Goal: Information Seeking & Learning: Learn about a topic

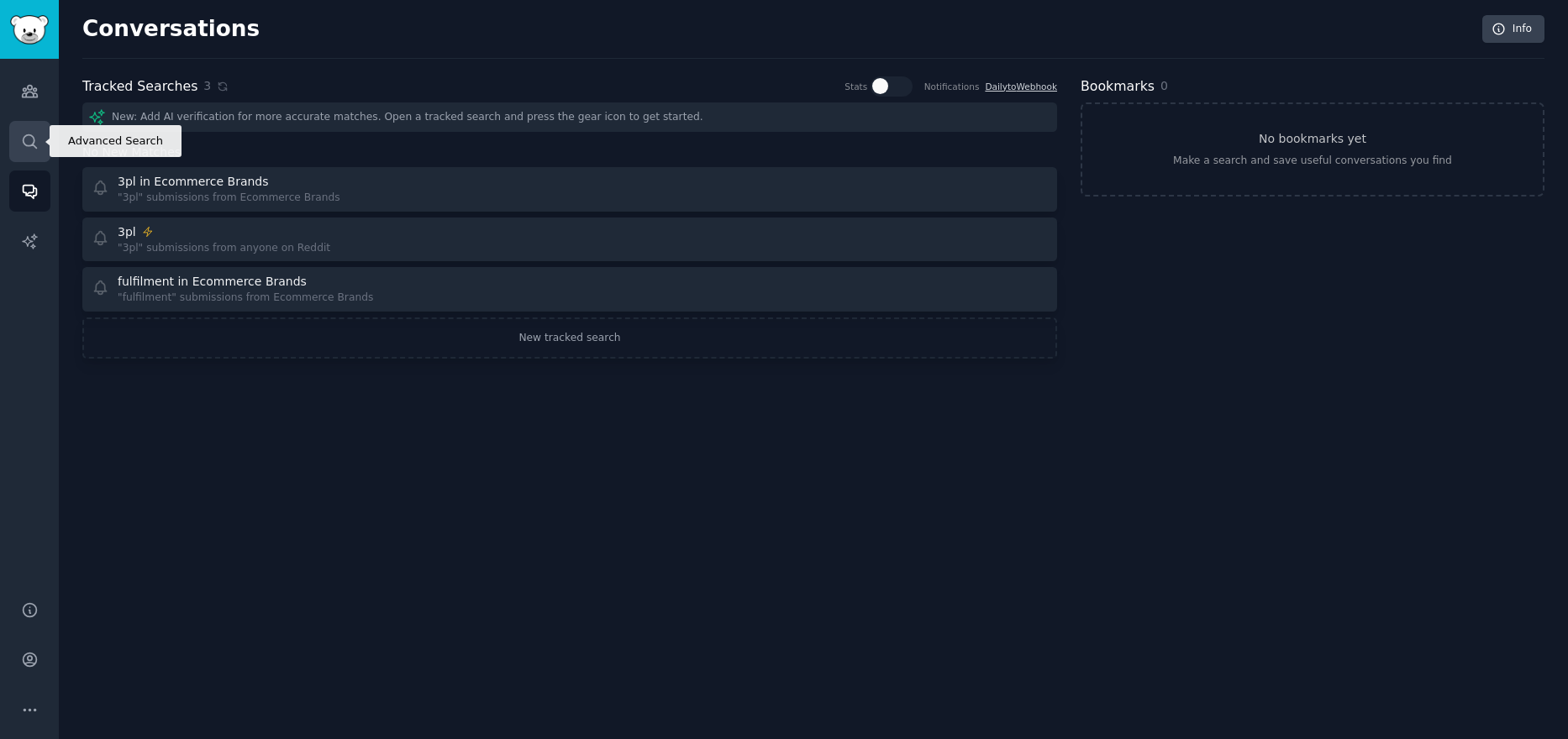
click at [34, 152] on link "Search" at bounding box center [29, 142] width 41 height 41
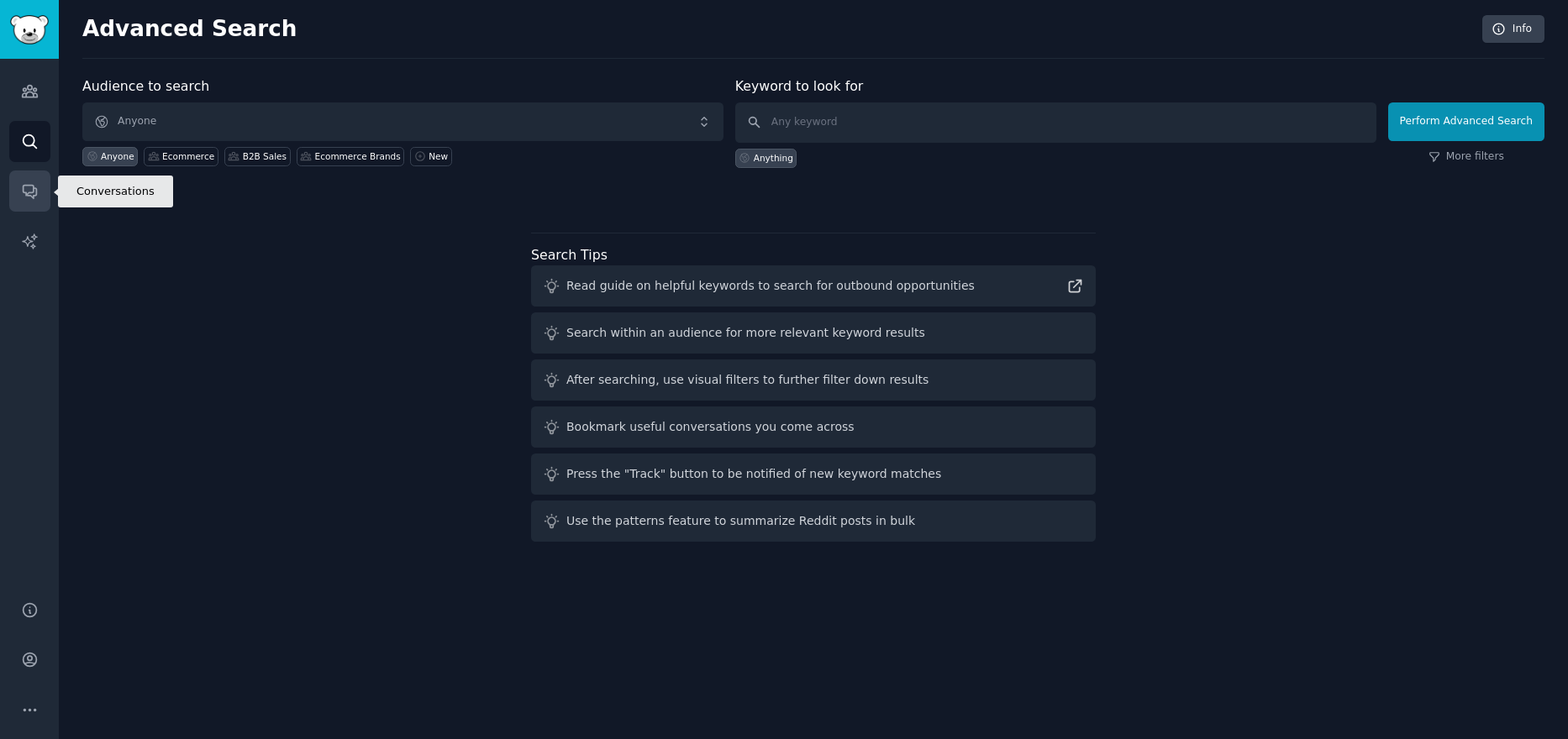
click at [25, 194] on icon "Sidebar" at bounding box center [29, 191] width 13 height 13
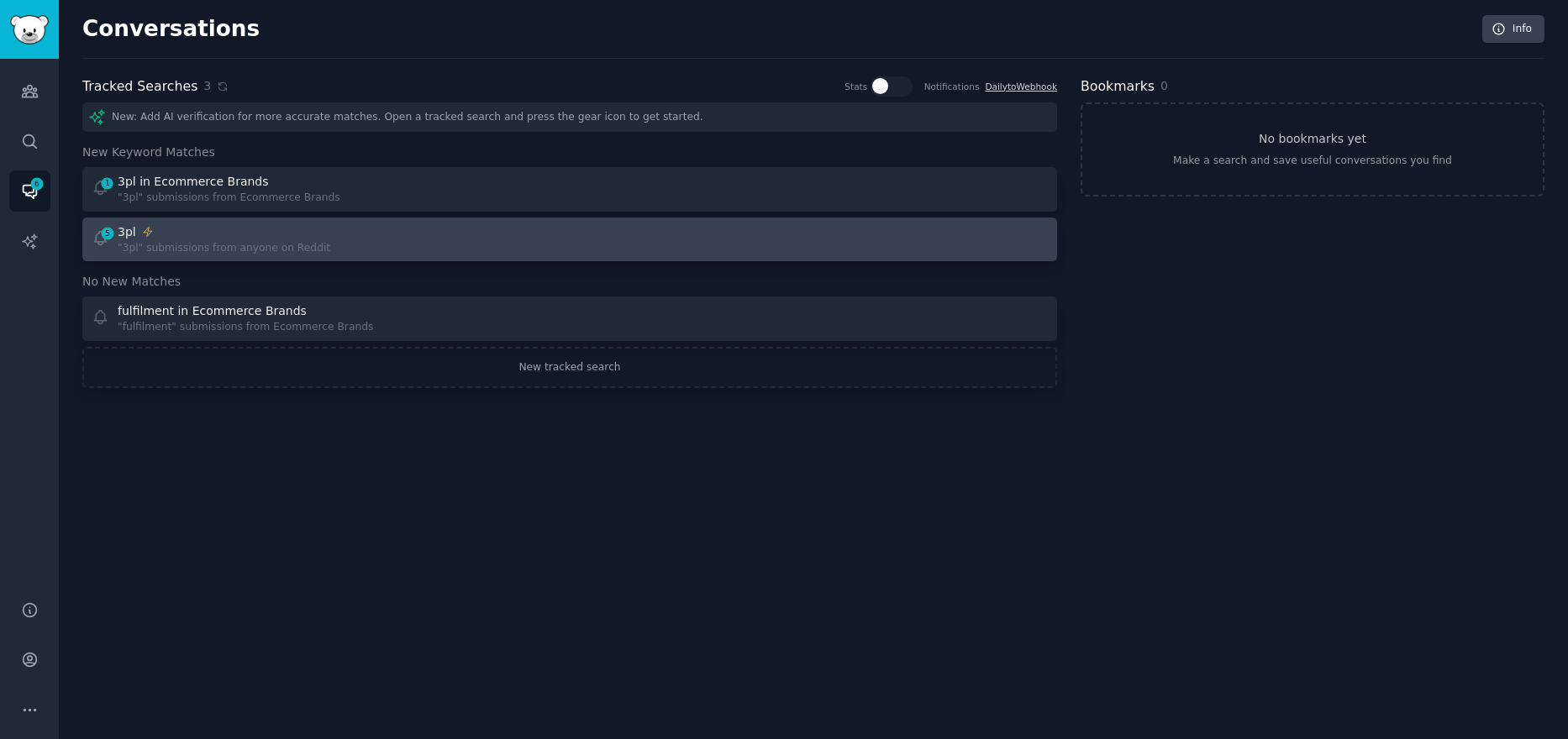
click at [347, 223] on div "5 3pl "3pl" submissions from anyone on Reddit" at bounding box center [325, 240] width 467 height 33
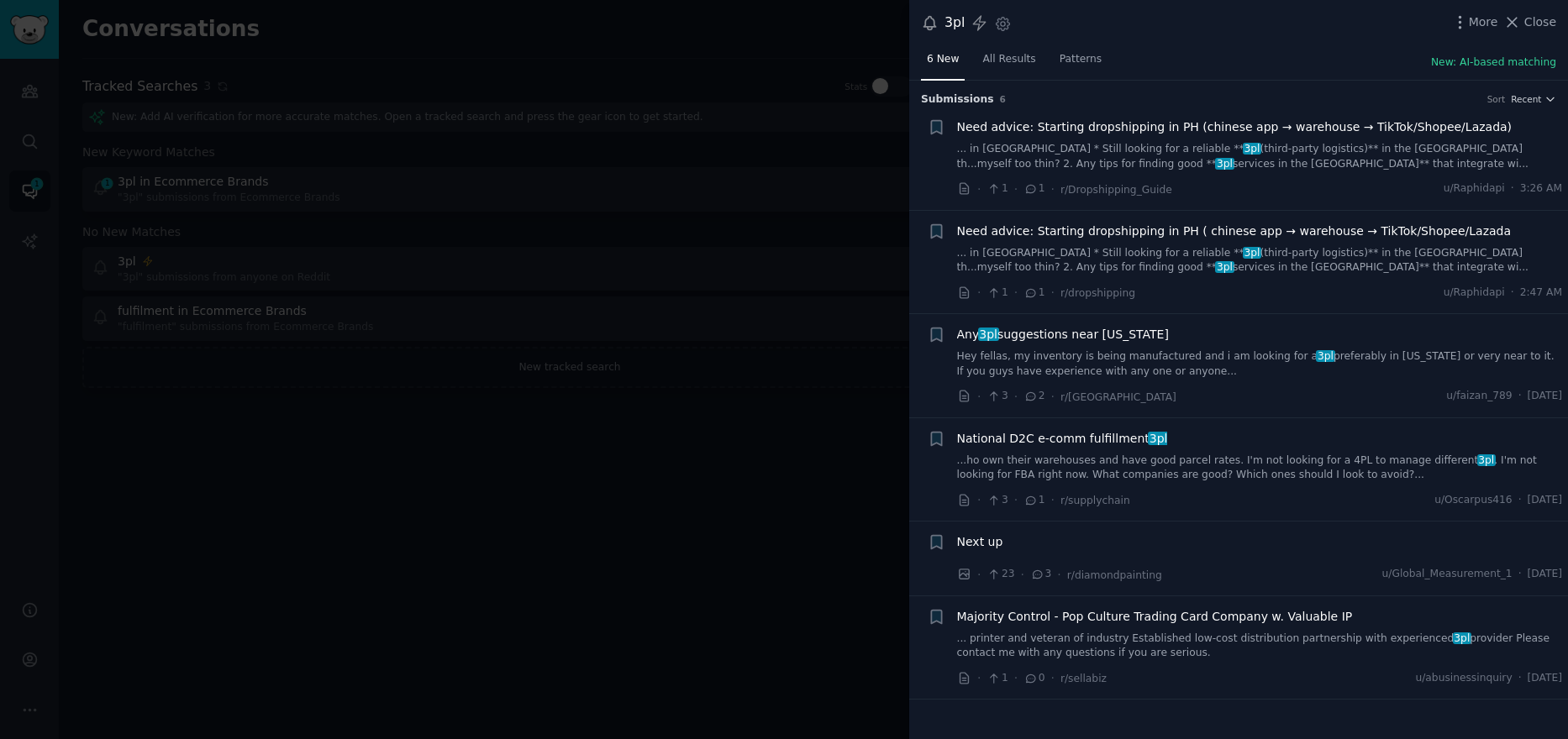
click at [1289, 151] on link "... in [PERSON_NAME] * Still looking for a reliable ** 3pl (third-party logisti…" at bounding box center [1260, 156] width 606 height 29
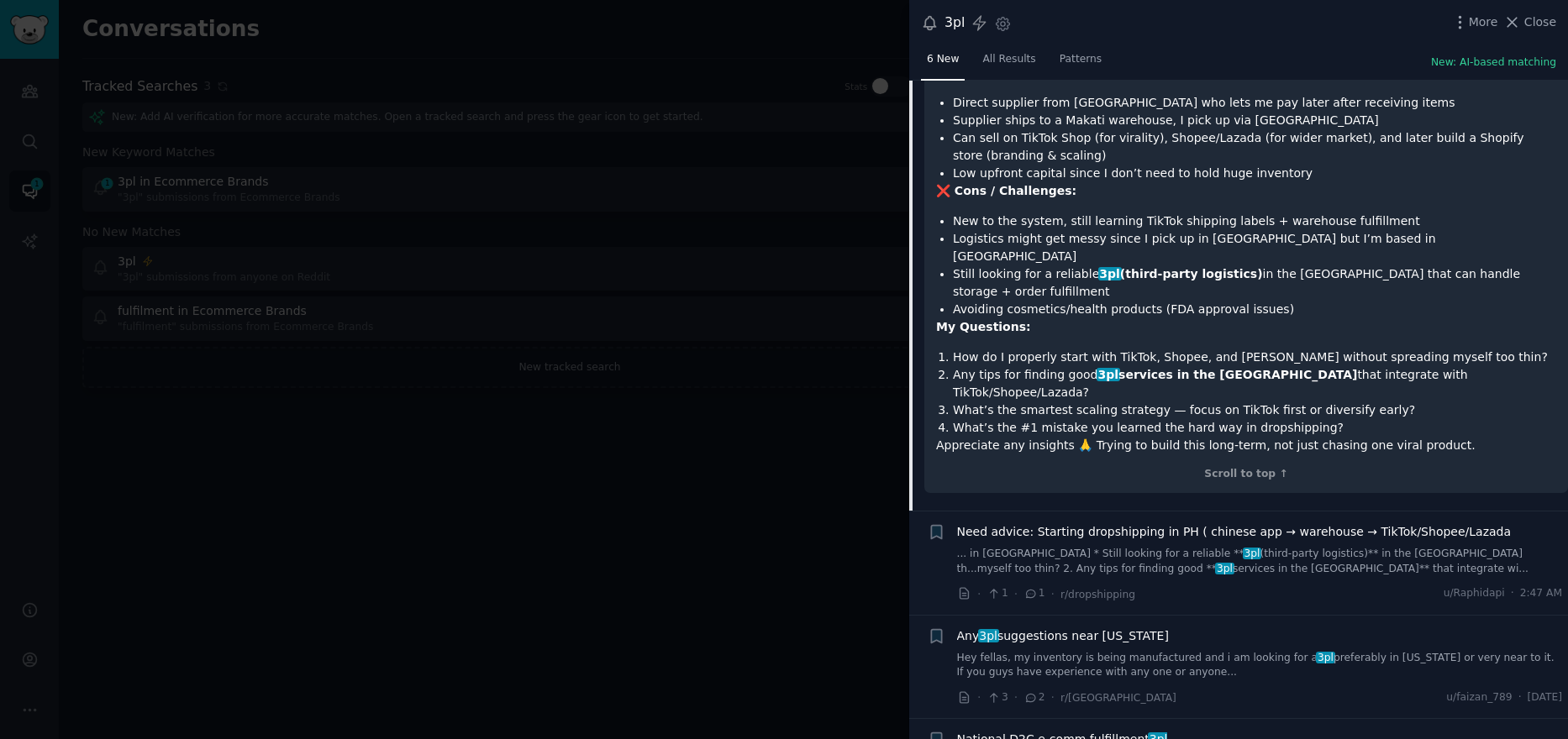
scroll to position [279, 0]
click at [1278, 546] on link "... in [PERSON_NAME] * Still looking for a reliable ** 3pl (third-party logisti…" at bounding box center [1260, 560] width 606 height 29
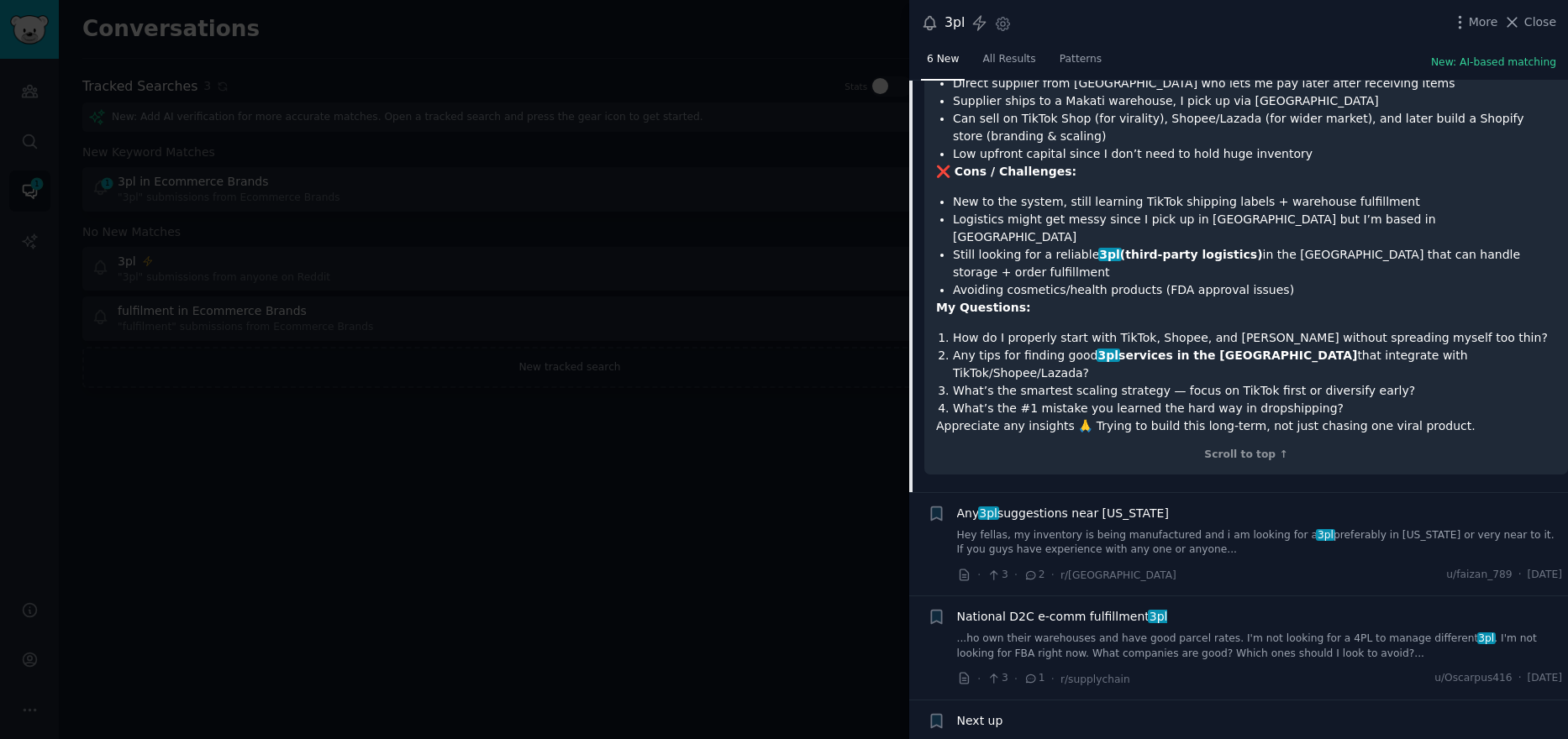
scroll to position [485, 0]
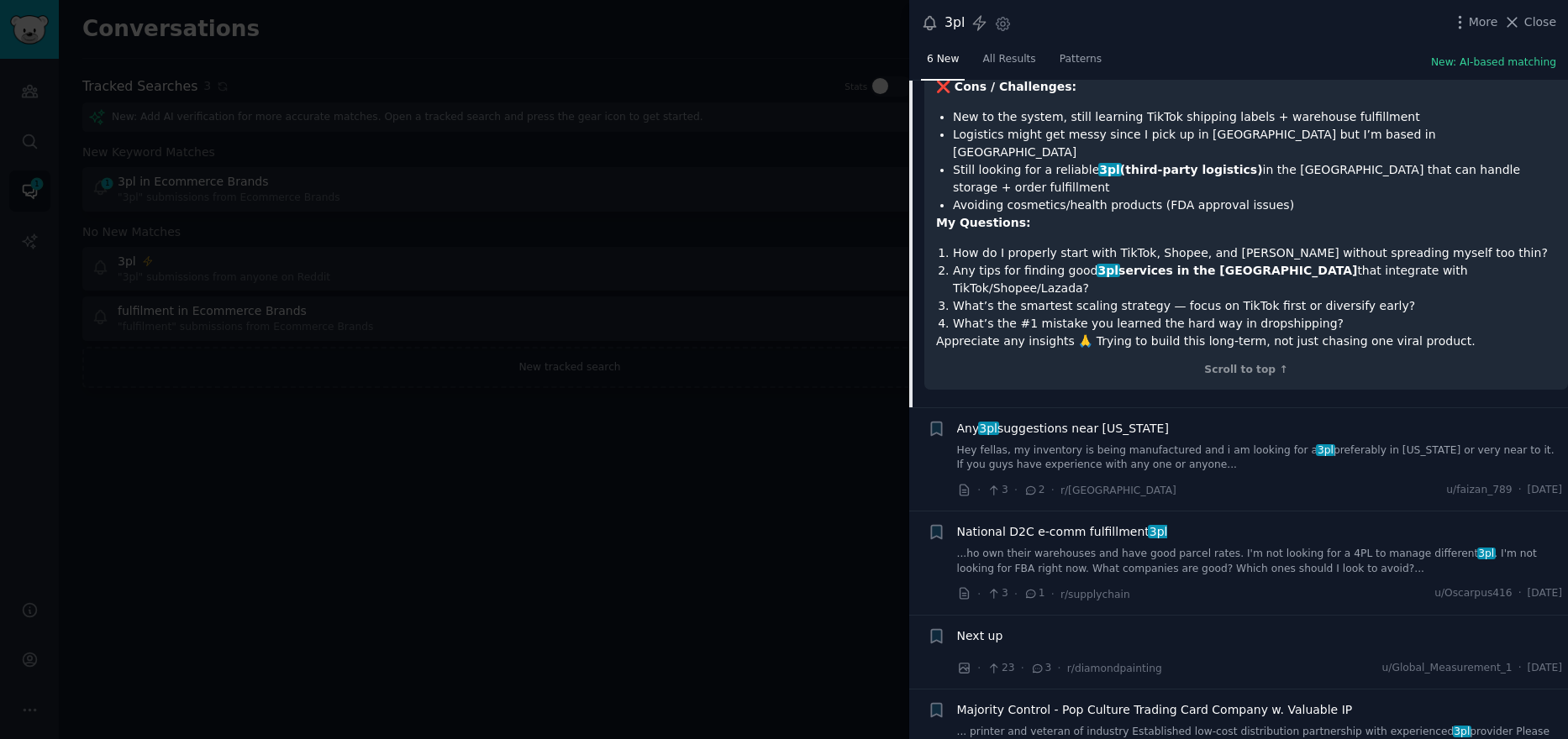
click at [1207, 443] on link "Hey fellas, my inventory is being manufactured and i am looking for a 3pl prefe…" at bounding box center [1260, 458] width 606 height 29
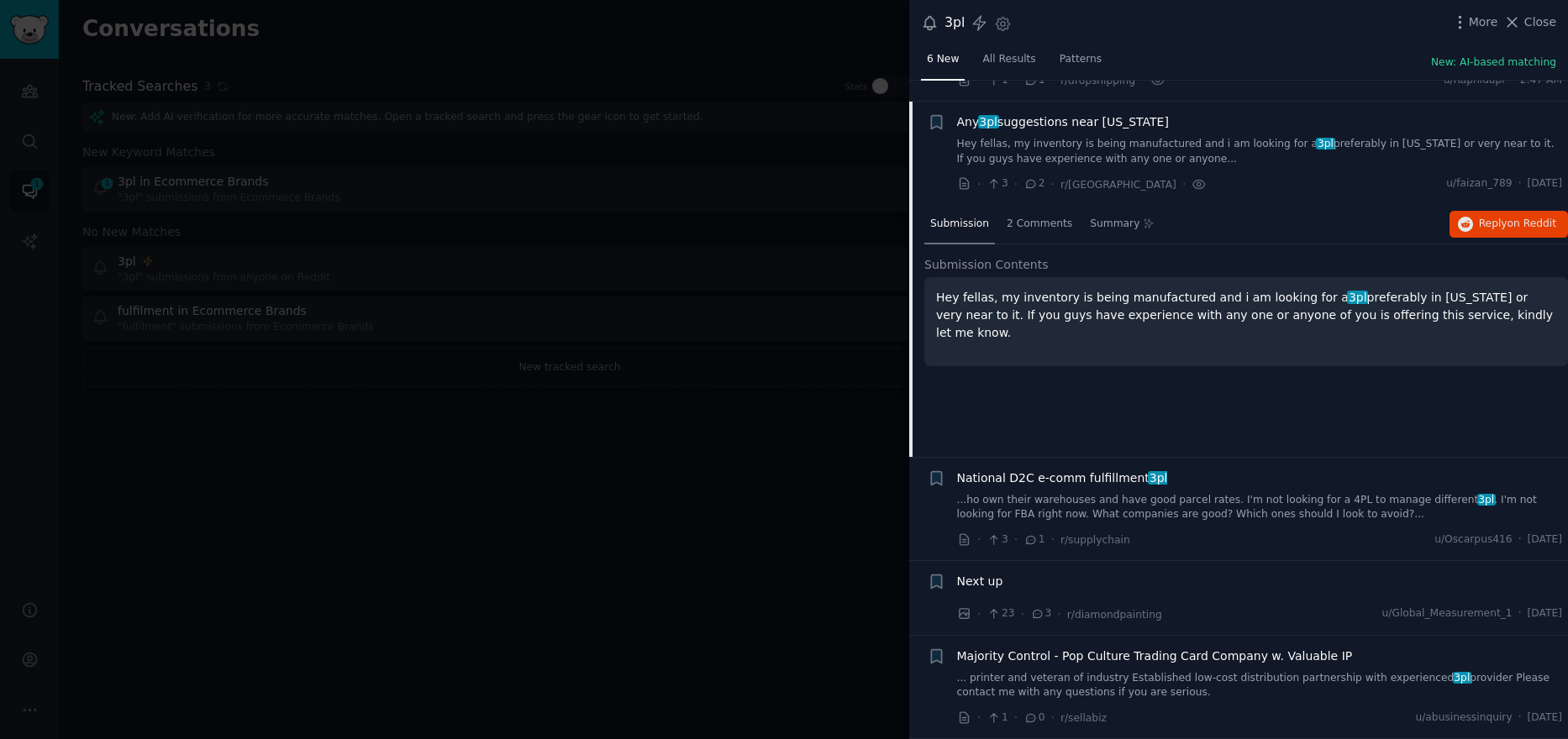
scroll to position [212, 0]
click at [1507, 223] on span "on Reddit" at bounding box center [1531, 223] width 49 height 12
click at [1114, 499] on link "...ho own their warehouses and have good parcel rates. I'm not looking for a 4P…" at bounding box center [1260, 508] width 606 height 29
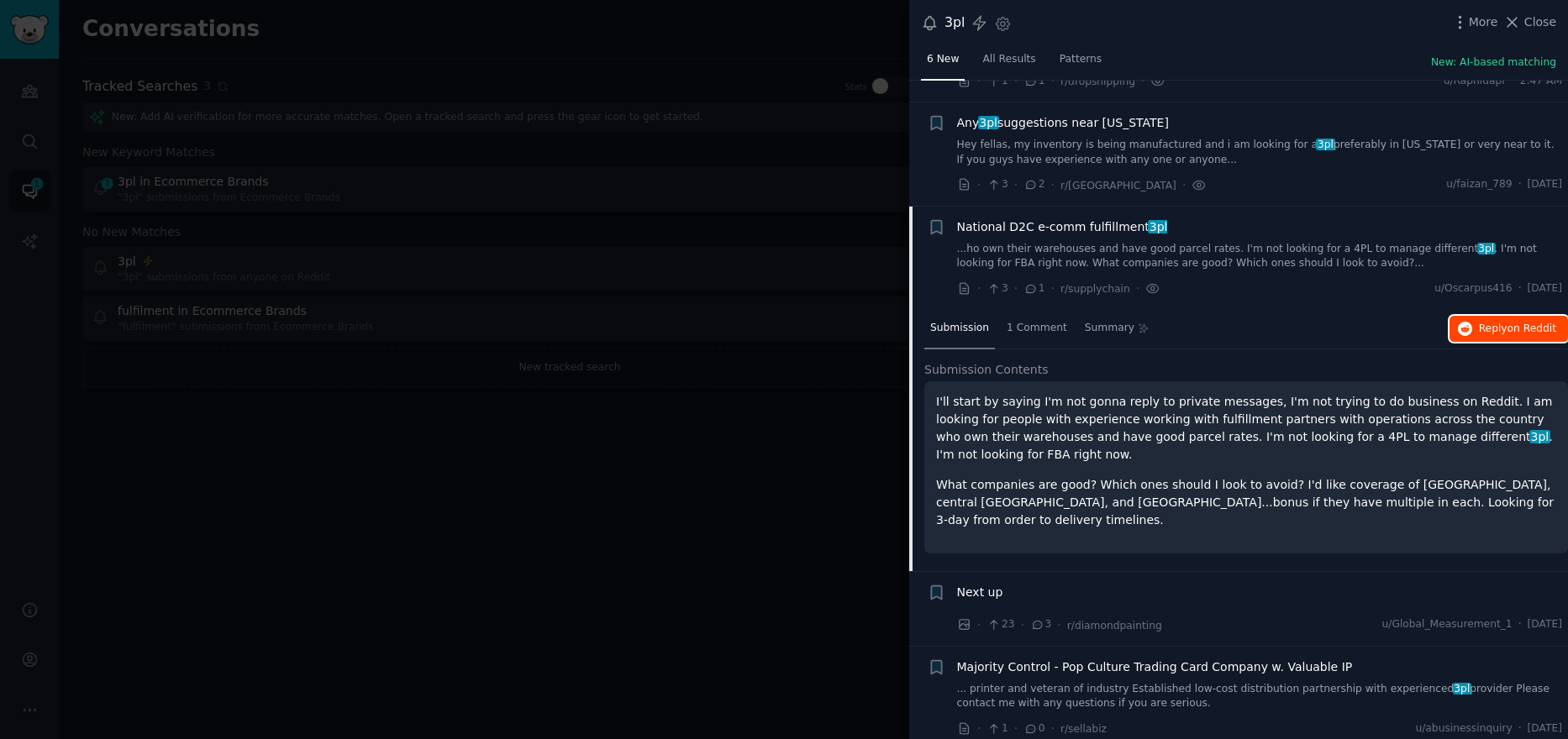
click at [1472, 328] on button "Reply on Reddit" at bounding box center [1508, 329] width 118 height 27
click at [986, 583] on span "Next up" at bounding box center [980, 592] width 46 height 18
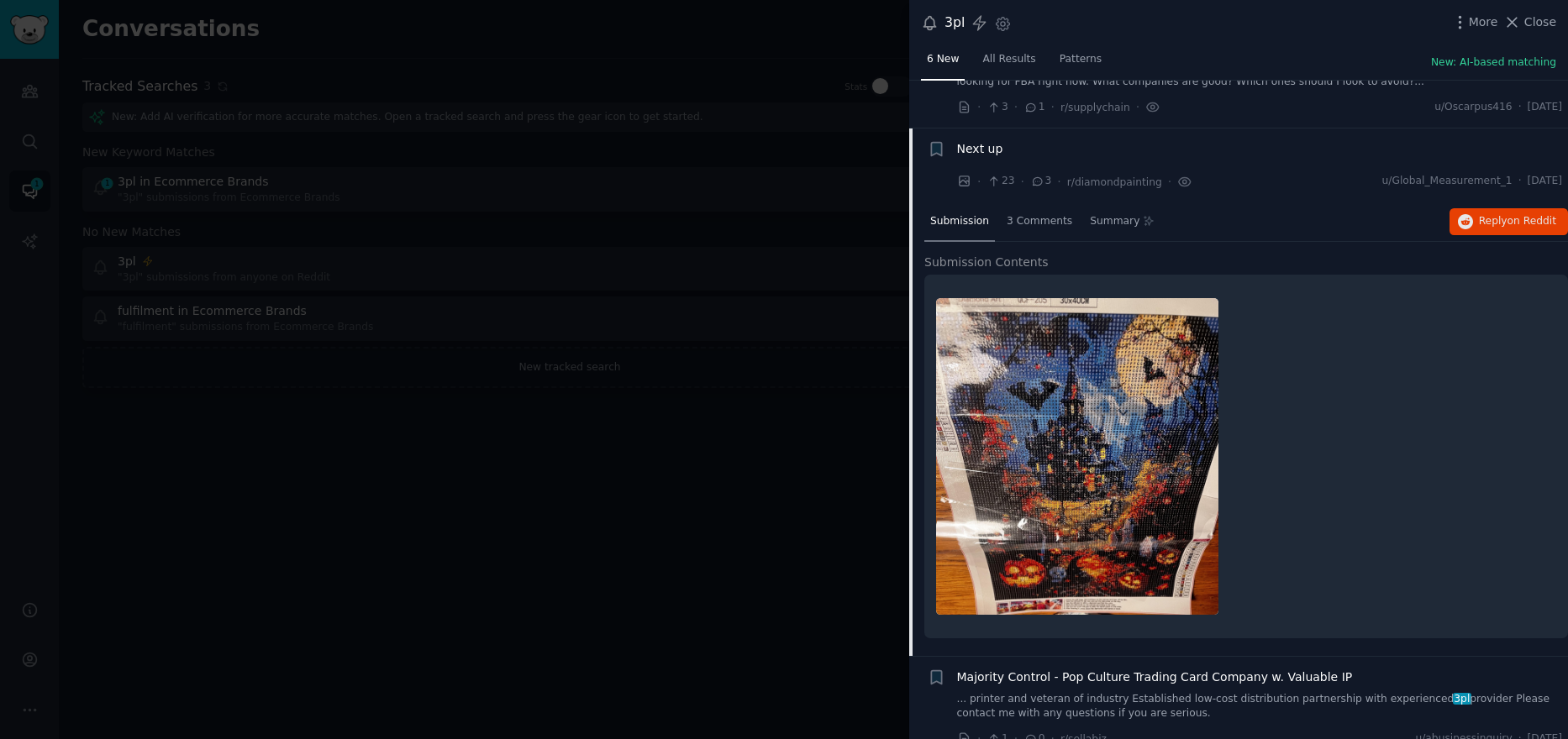
scroll to position [413, 0]
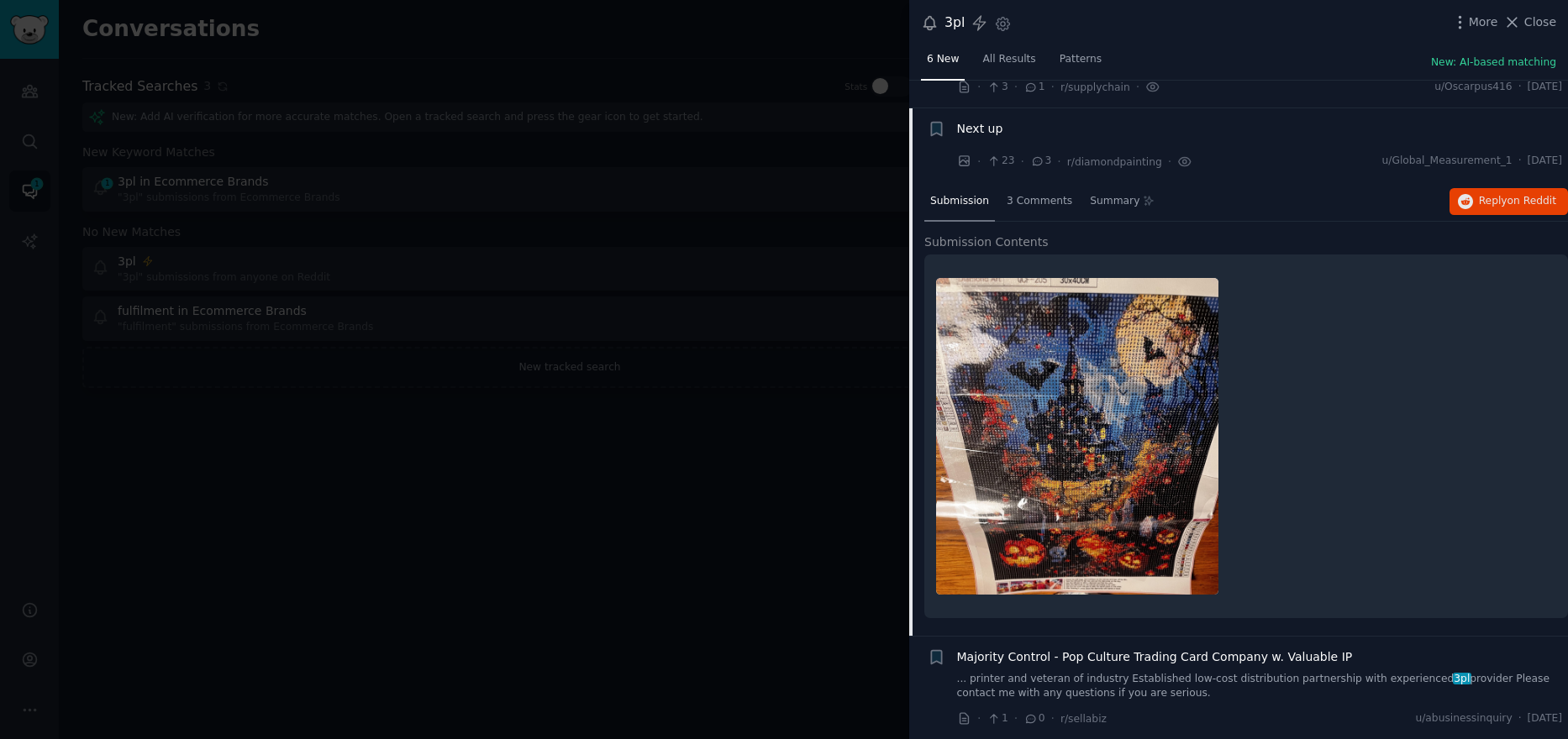
click at [1195, 652] on span "Majority Control - Pop Culture Trading Card Company w. Valuable IP" at bounding box center [1155, 657] width 396 height 18
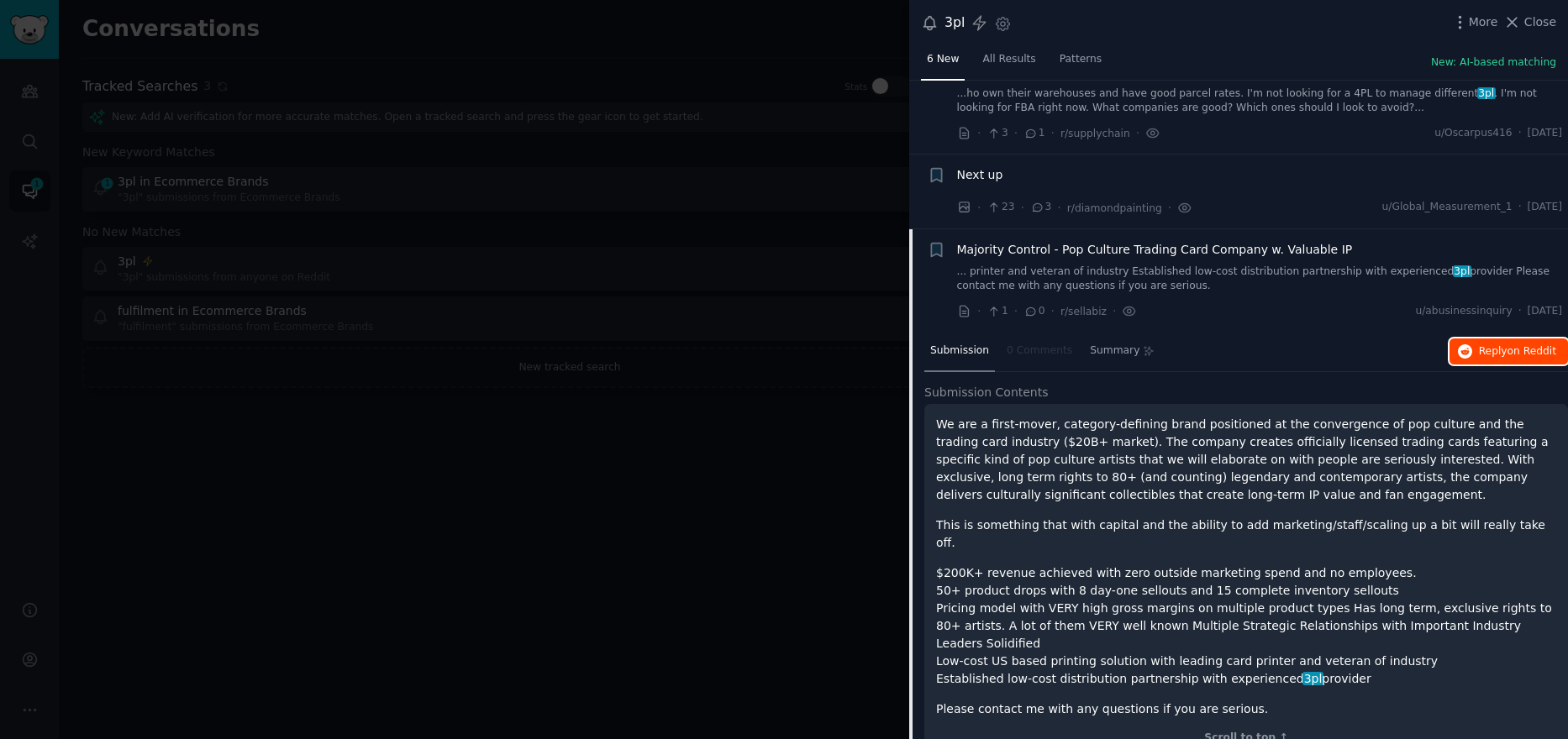
click at [1517, 348] on span "on Reddit" at bounding box center [1531, 351] width 49 height 12
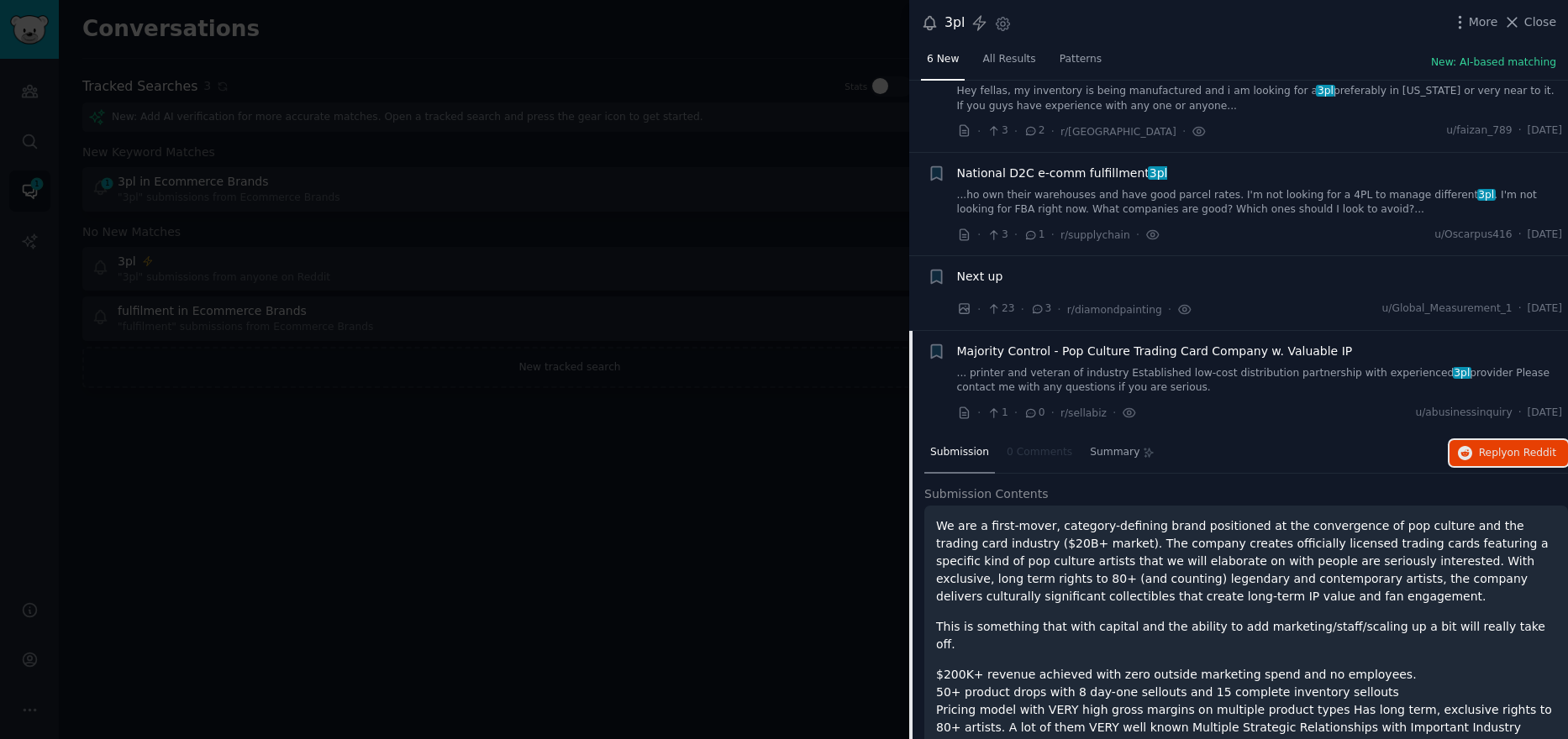
scroll to position [0, 0]
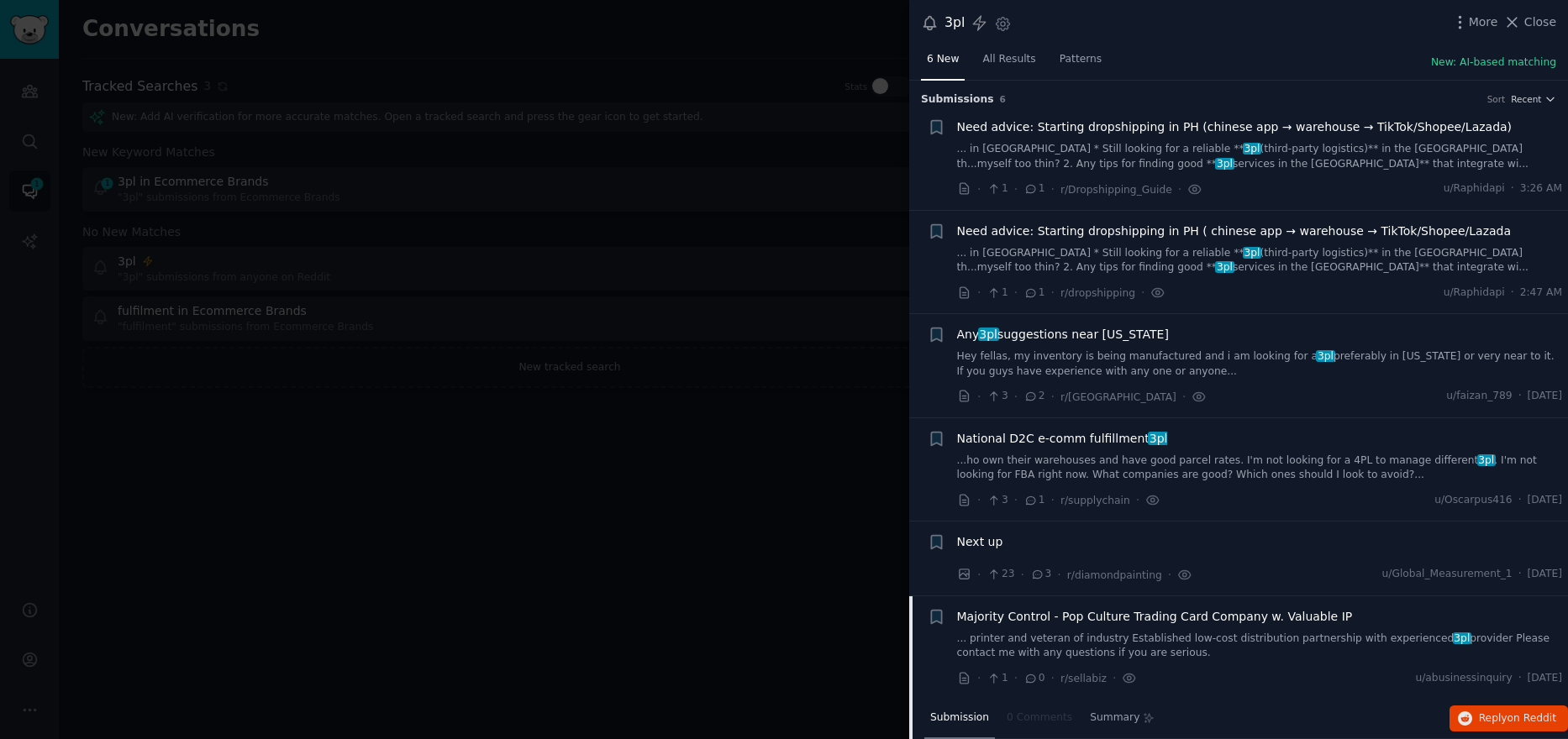
click at [1260, 127] on span "Need advice: Starting dropshipping in PH (chinese app → warehouse → TikTok/Shop…" at bounding box center [1234, 127] width 555 height 18
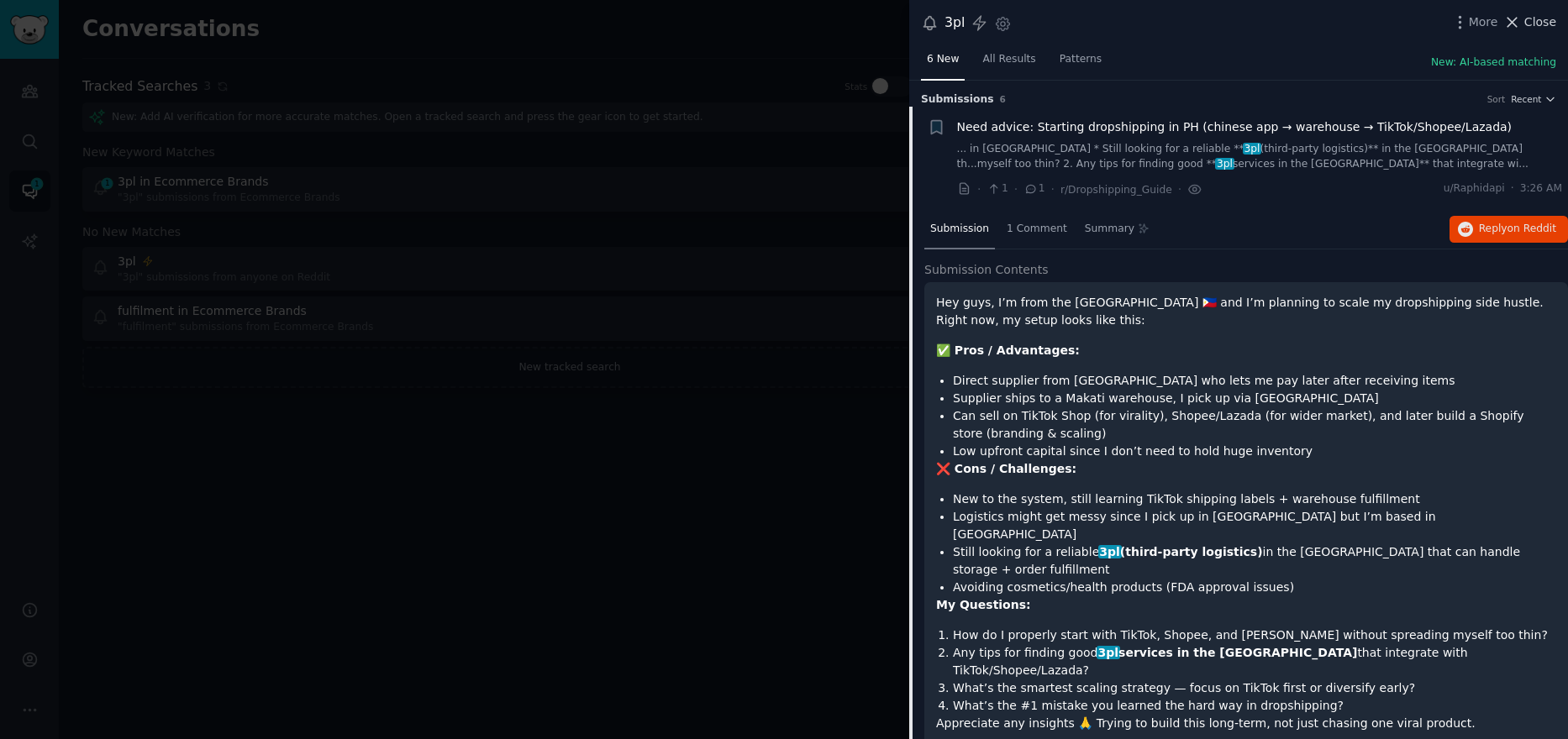
click at [1533, 20] on span "Close" at bounding box center [1540, 22] width 32 height 18
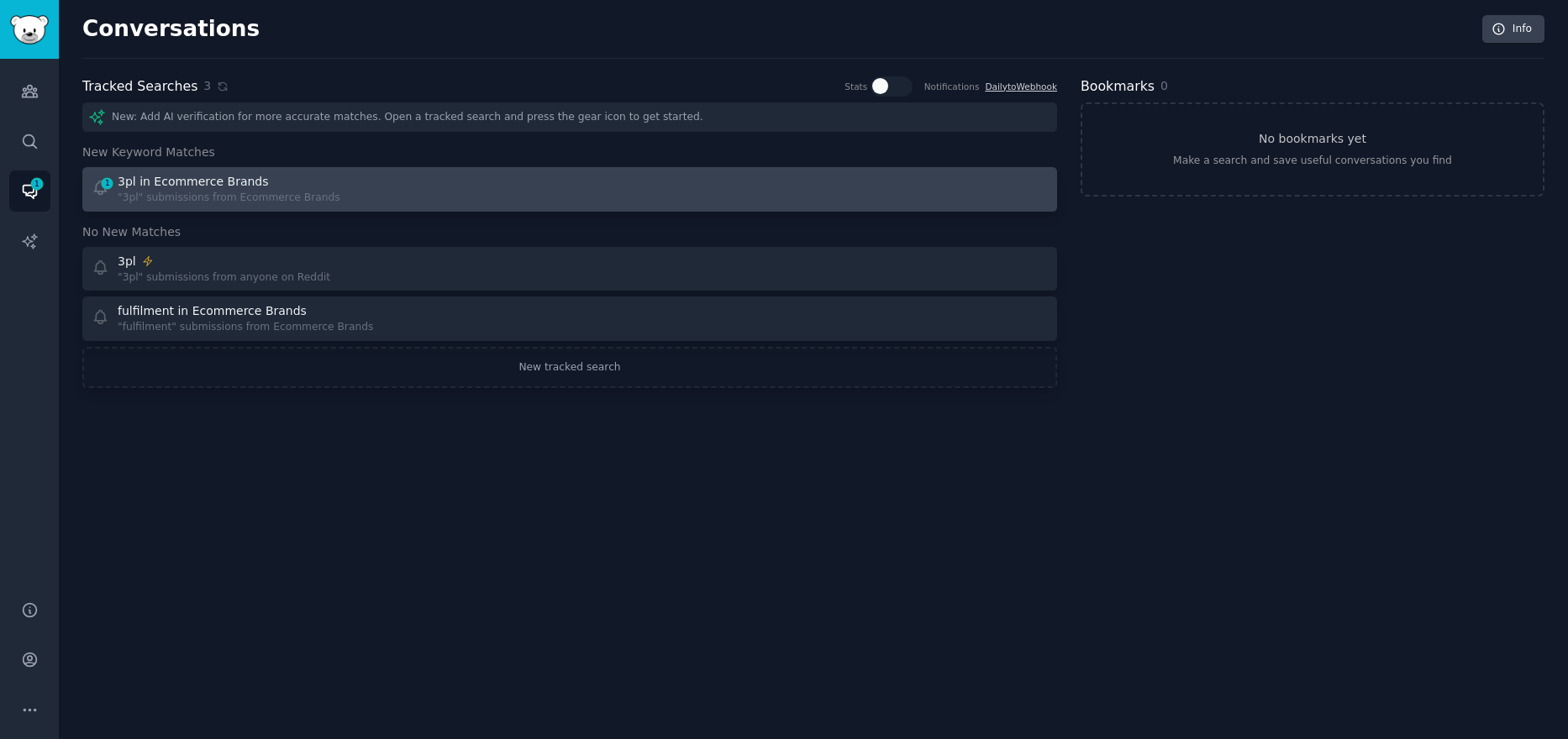
click at [331, 196] on div "1 3pl in Ecommerce Brands "3pl" submissions from Ecommerce Brands" at bounding box center [325, 189] width 467 height 33
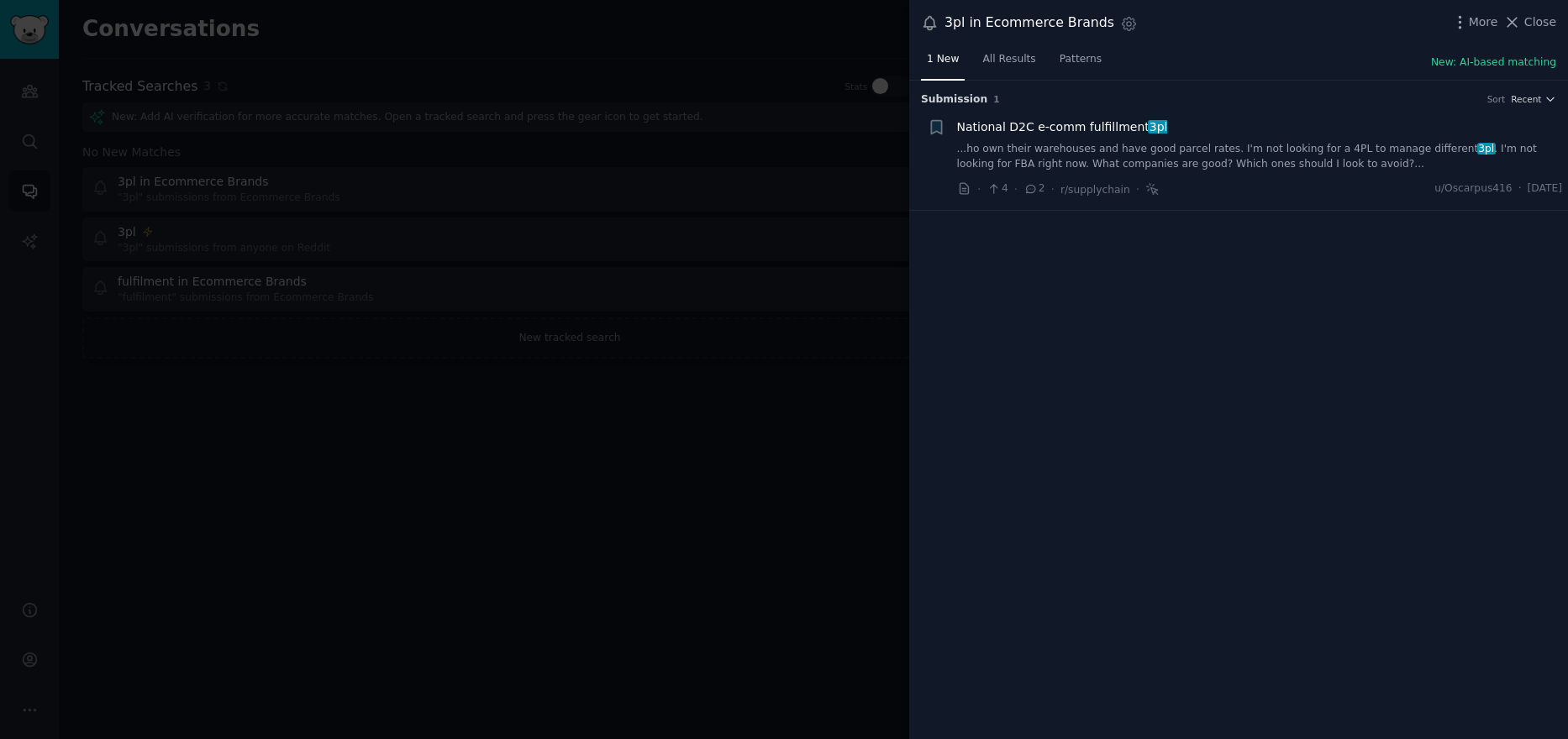
click at [1191, 155] on link "...ho own their warehouses and have good parcel rates. I'm not looking for a 4P…" at bounding box center [1260, 156] width 606 height 29
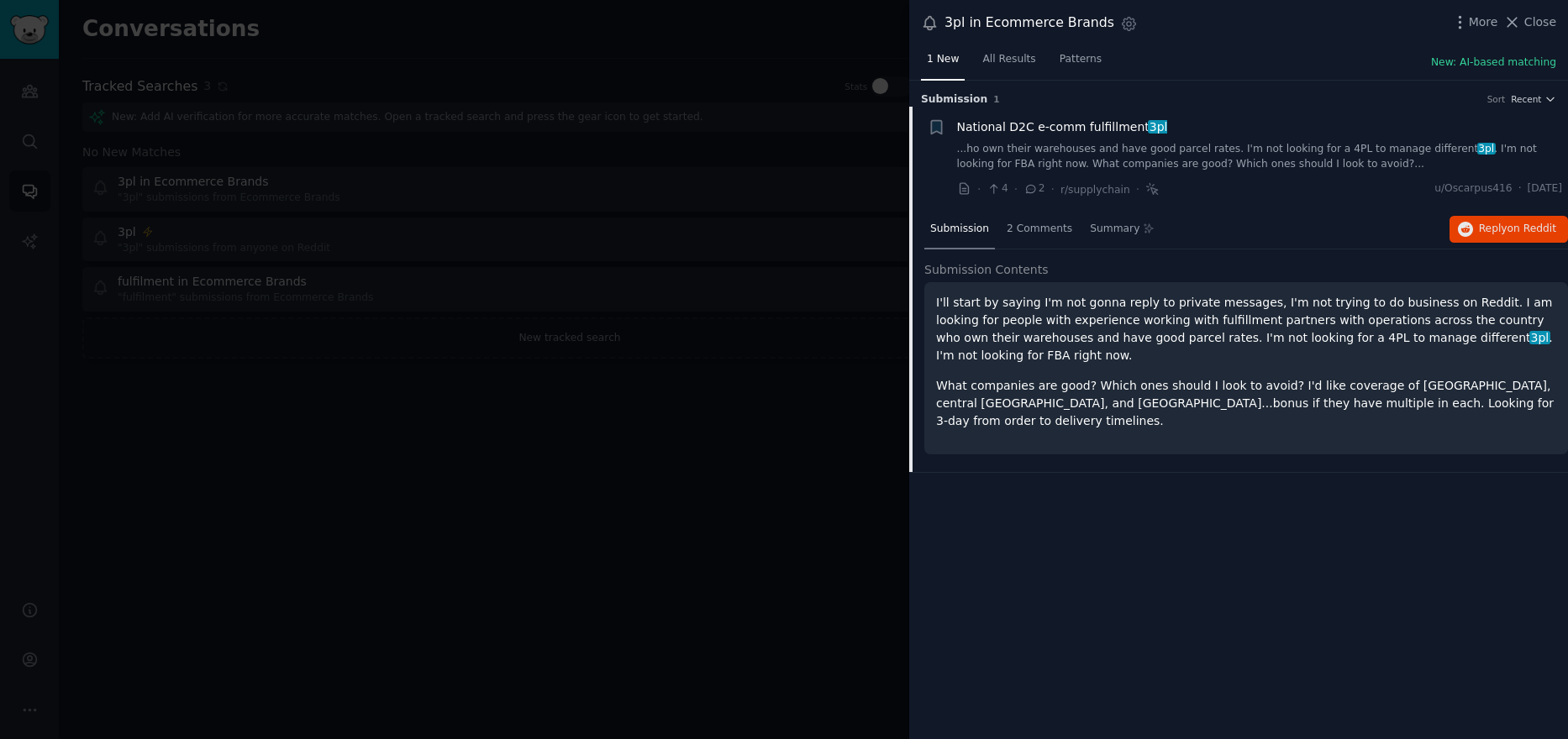
click at [1094, 128] on span "National D2C e-comm fulfillment 3pl" at bounding box center [1062, 127] width 211 height 18
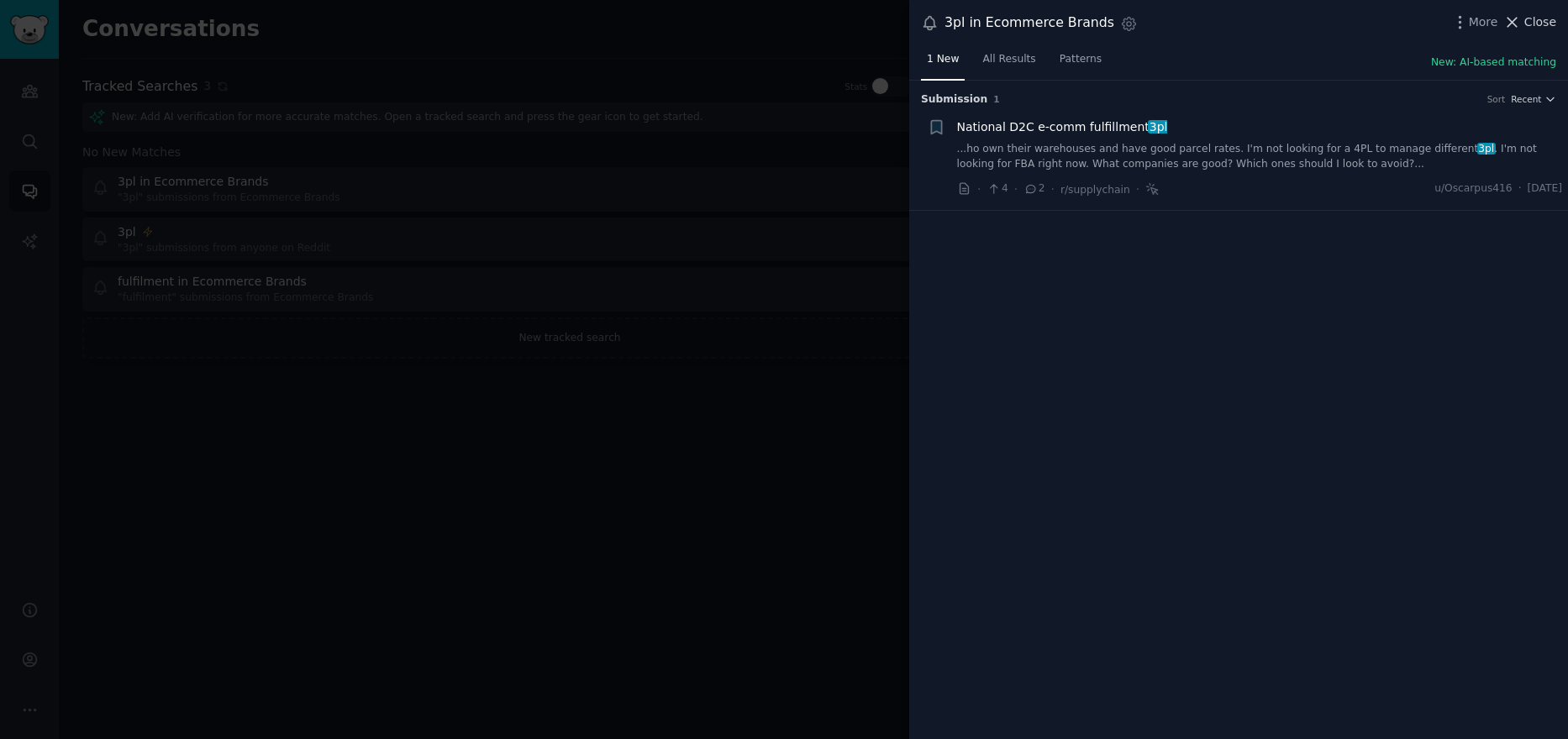
click at [1534, 23] on span "Close" at bounding box center [1540, 22] width 32 height 18
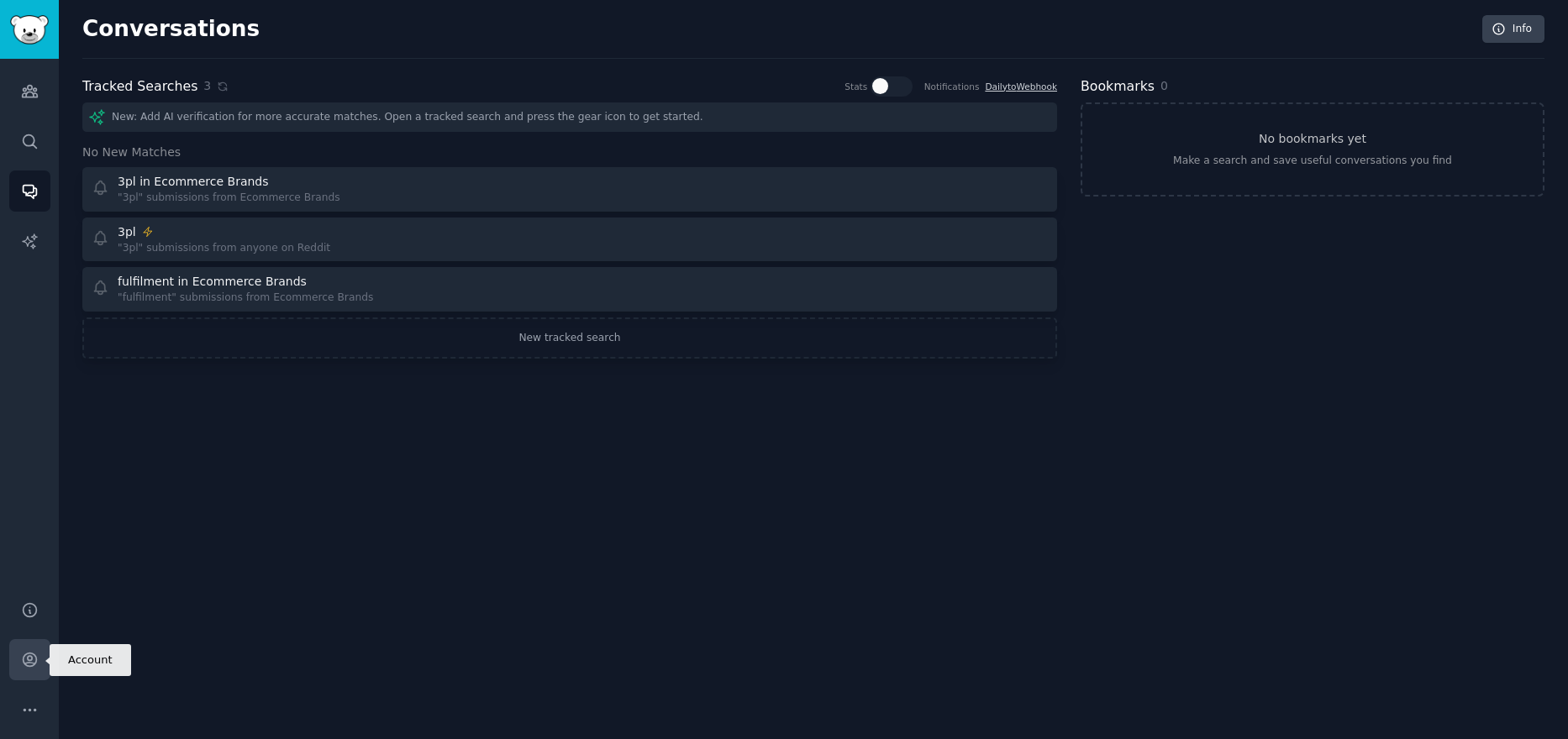
click at [26, 674] on link "Account" at bounding box center [29, 660] width 41 height 41
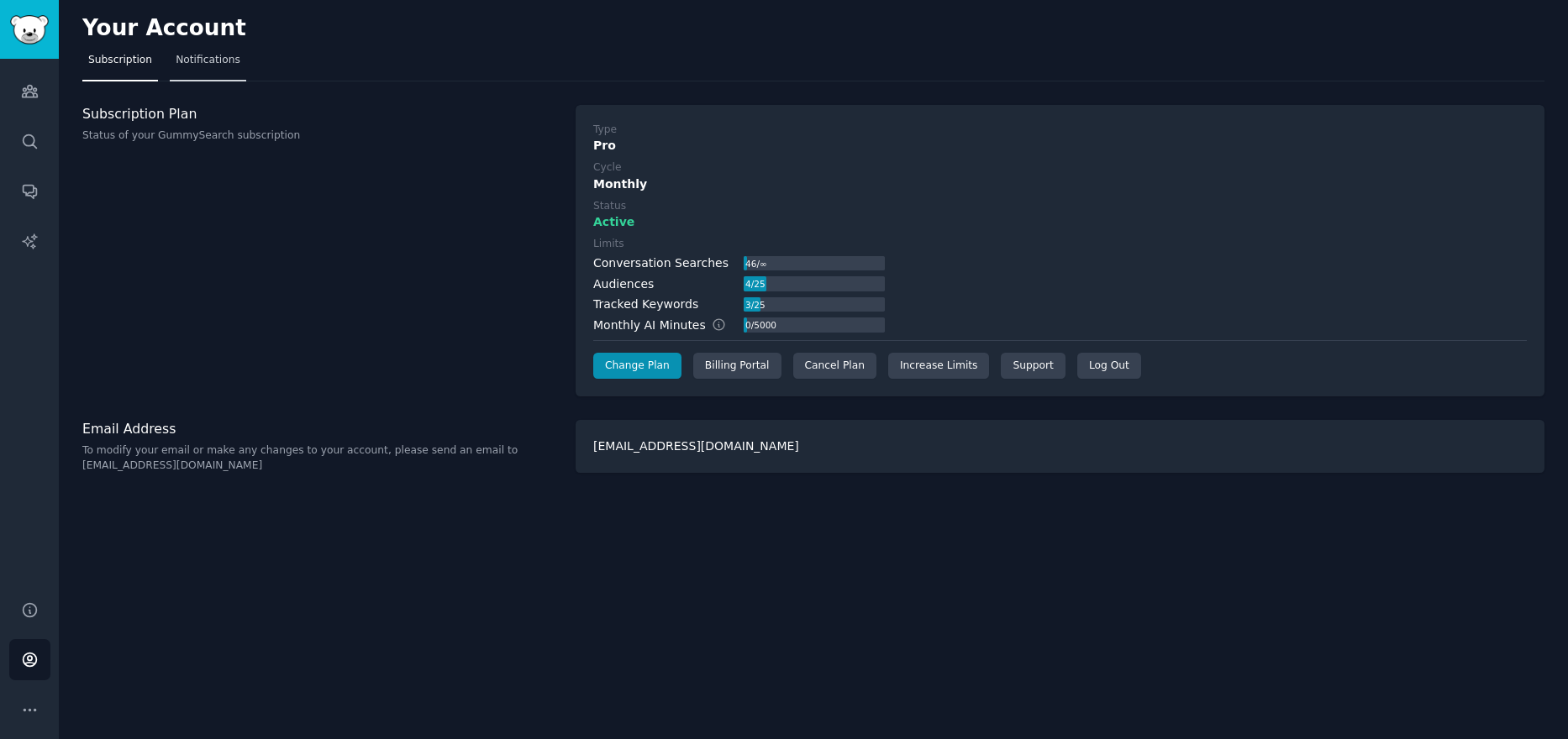
click at [216, 66] on span "Notifications" at bounding box center [208, 60] width 65 height 15
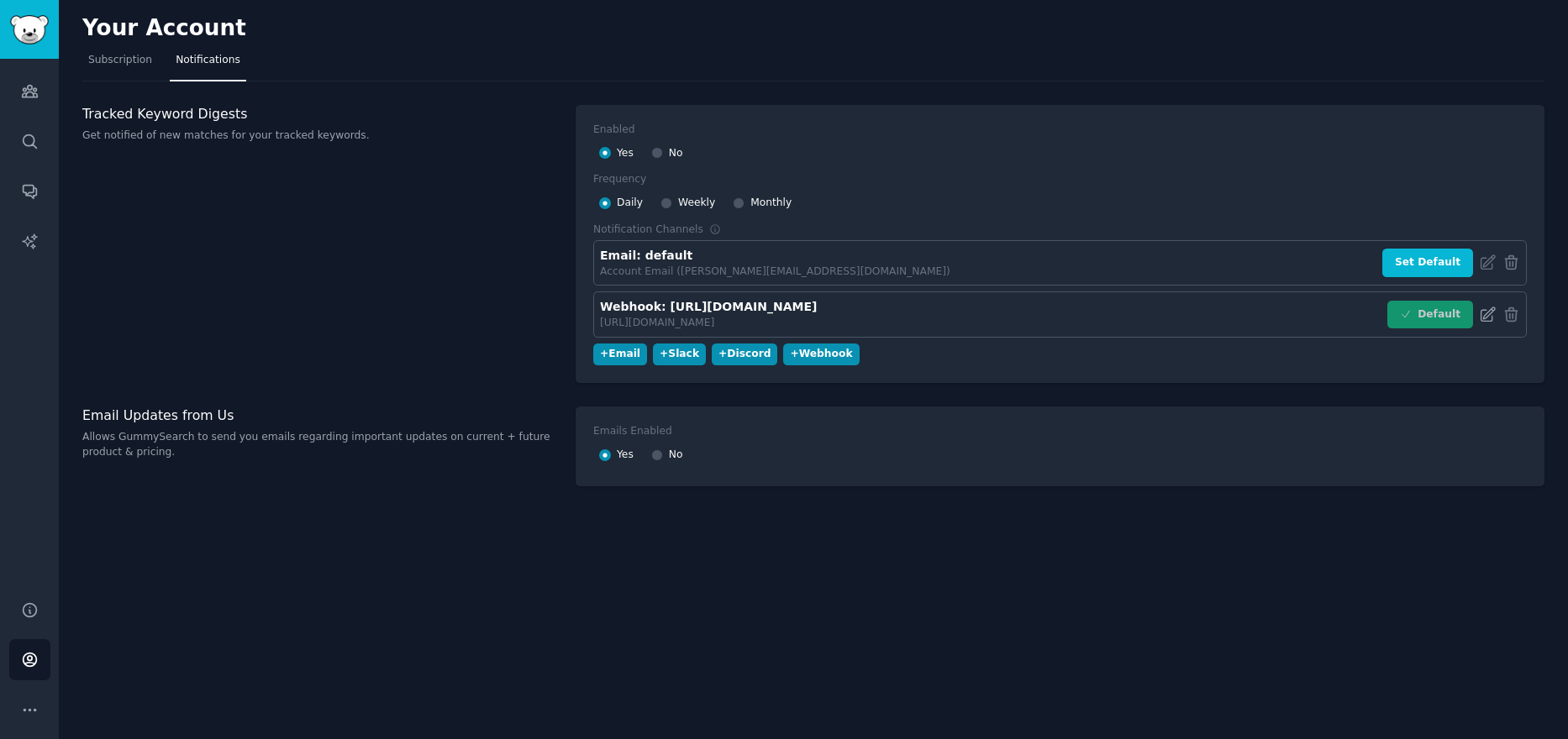
click at [1486, 315] on icon at bounding box center [1488, 314] width 18 height 18
click at [817, 304] on div "Webhook: [URL][DOMAIN_NAME]" at bounding box center [707, 307] width 216 height 18
